Goal: Find specific page/section: Locate a particular part of the current website

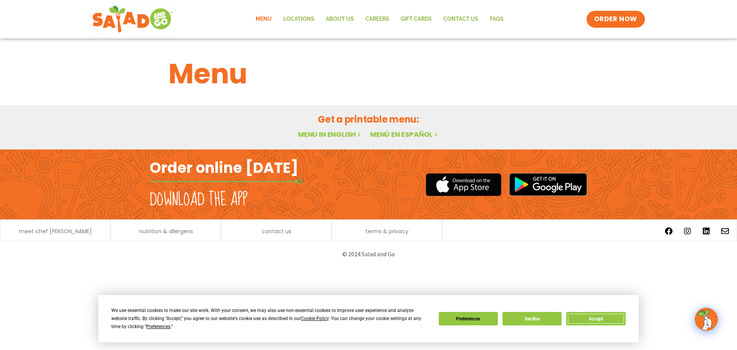
click at [603, 316] on button "Accept" at bounding box center [595, 318] width 59 height 13
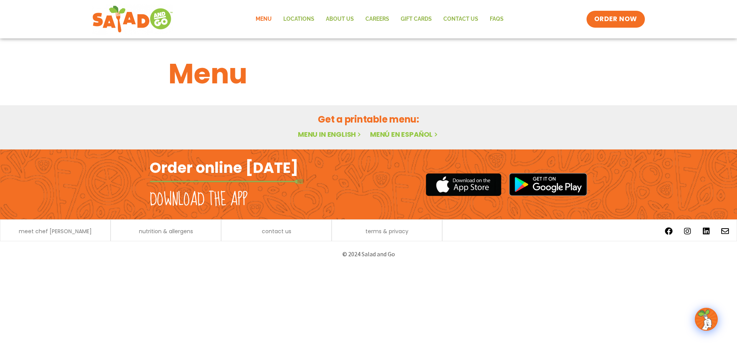
click at [326, 133] on link "Menu in English" at bounding box center [330, 134] width 65 height 10
click at [359, 135] on icon at bounding box center [359, 134] width 7 height 7
click at [268, 17] on link "Menu" at bounding box center [264, 19] width 28 height 18
click at [700, 320] on img at bounding box center [707, 319] width 22 height 22
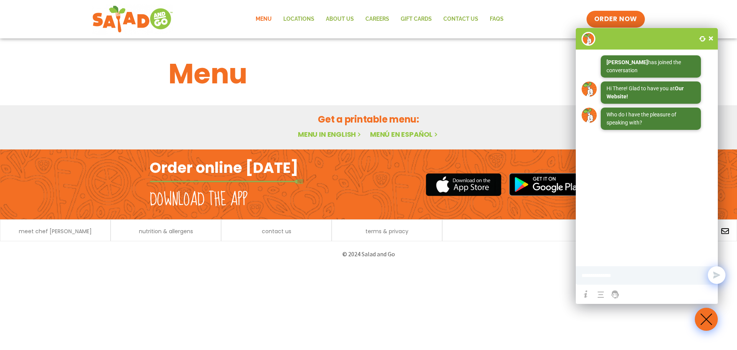
click at [712, 36] on span at bounding box center [711, 39] width 8 height 8
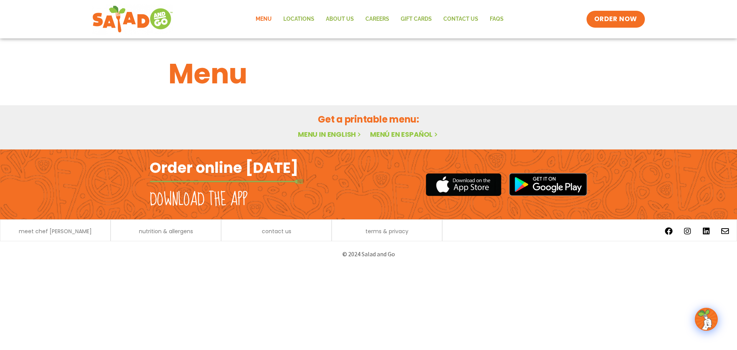
click at [352, 134] on link "Menu in English" at bounding box center [330, 134] width 65 height 10
click at [299, 18] on link "Locations" at bounding box center [299, 19] width 43 height 18
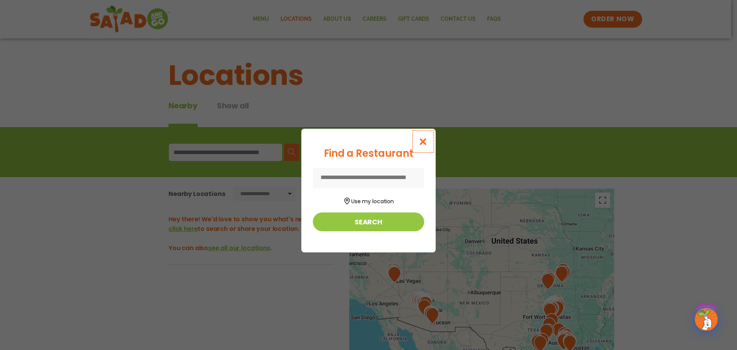
click at [420, 141] on icon "Close modal" at bounding box center [424, 141] width 10 height 8
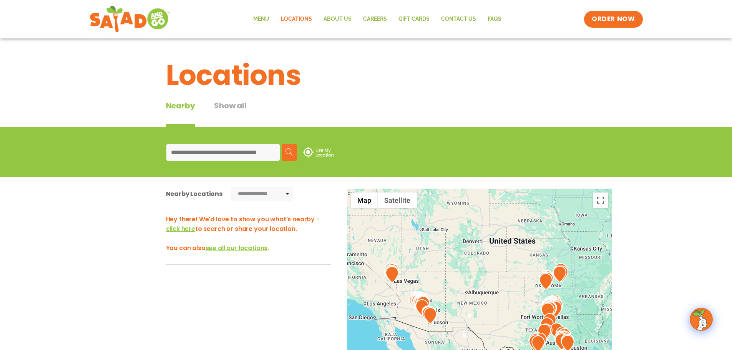
click at [245, 154] on input at bounding box center [222, 152] width 113 height 17
type input "*****"
click at [289, 151] on img at bounding box center [289, 152] width 8 height 8
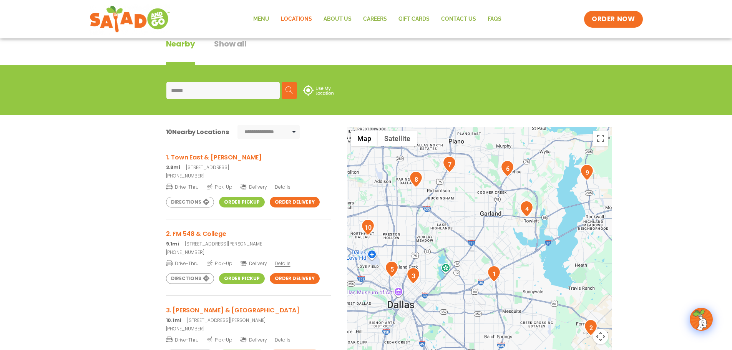
scroll to position [154, 0]
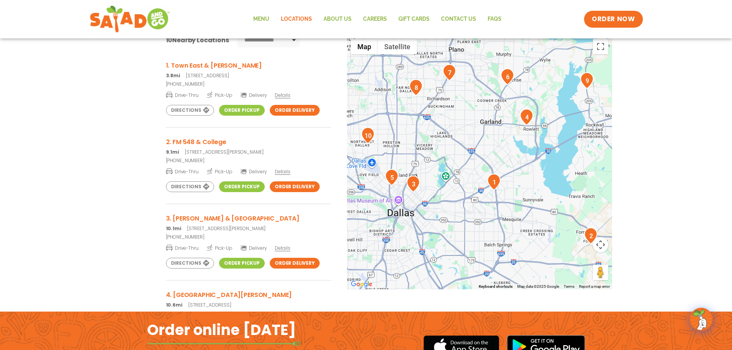
click at [221, 61] on h3 "1. Town East & Gus Thomasson" at bounding box center [248, 66] width 165 height 10
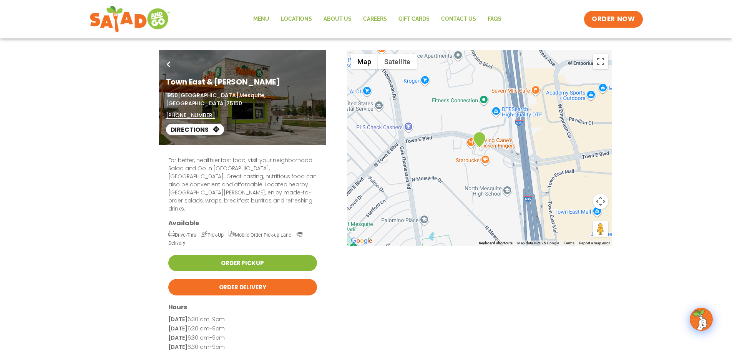
click at [250, 255] on link "Order Pickup" at bounding box center [242, 263] width 149 height 17
